Goal: Entertainment & Leisure: Consume media (video, audio)

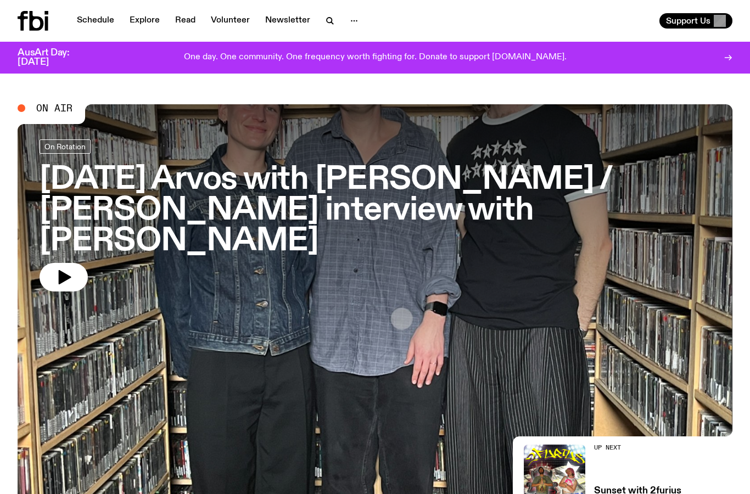
click at [227, 200] on h3 "[DATE] Arvos with [PERSON_NAME] / [PERSON_NAME] interview with [PERSON_NAME]" at bounding box center [375, 211] width 671 height 92
click at [165, 175] on h3 "[DATE] Arvos with [PERSON_NAME] / [PERSON_NAME] interview with [PERSON_NAME]" at bounding box center [375, 211] width 671 height 92
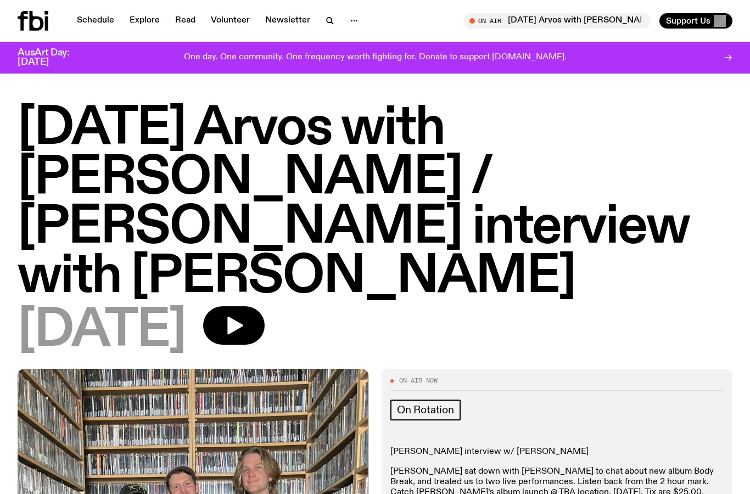
click at [46, 20] on icon at bounding box center [46, 23] width 3 height 14
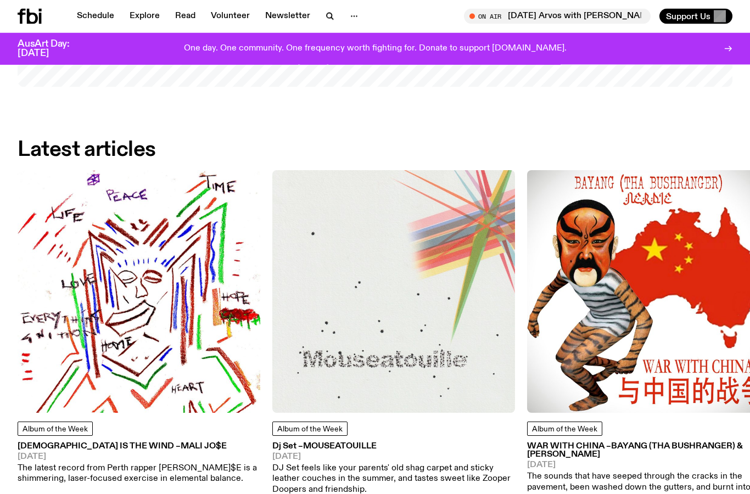
scroll to position [1243, 0]
click at [167, 248] on img at bounding box center [139, 291] width 243 height 243
